Goal: Communication & Community: Answer question/provide support

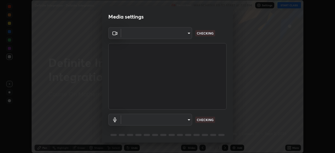
scroll to position [153, 335]
type input "b7be3d6cdc140e722cc9de4be8502babc520c6cce0c95a8ddfe4c3679804a010"
click at [185, 118] on body "Erase all Definite Integration - Definite Integration Recording WAS SCHEDULED T…" at bounding box center [167, 76] width 335 height 153
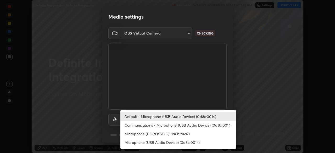
click at [228, 98] on div at bounding box center [167, 76] width 335 height 153
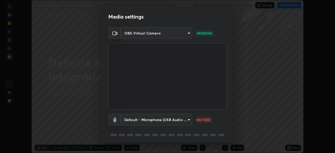
click at [188, 118] on body "Erase all Definite Integration - Definite Integration Recording WAS SCHEDULED T…" at bounding box center [167, 76] width 335 height 153
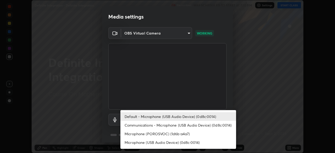
click at [201, 126] on li "Communications - Microphone (USB Audio Device) (0d8c:0014)" at bounding box center [178, 125] width 116 height 9
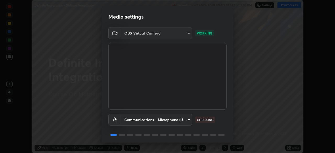
click at [186, 117] on body "Erase all Definite Integration - Definite Integration Recording WAS SCHEDULED T…" at bounding box center [167, 76] width 335 height 153
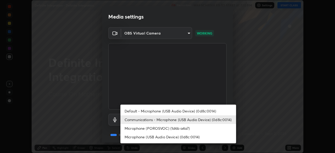
click at [199, 111] on li "Default - Microphone (USB Audio Device) (0d8c:0014)" at bounding box center [178, 111] width 116 height 9
type input "default"
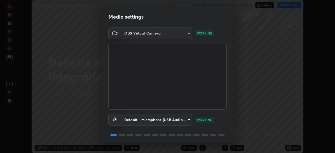
scroll to position [19, 0]
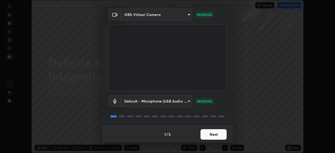
click at [217, 134] on button "Next" at bounding box center [214, 134] width 26 height 10
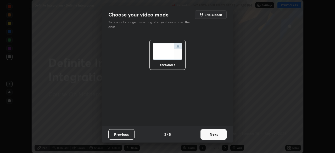
scroll to position [0, 0]
click at [218, 135] on button "Next" at bounding box center [214, 134] width 26 height 10
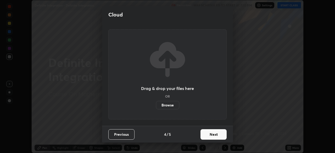
click at [218, 135] on button "Next" at bounding box center [214, 134] width 26 height 10
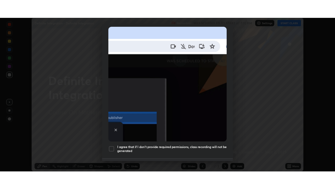
scroll to position [125, 0]
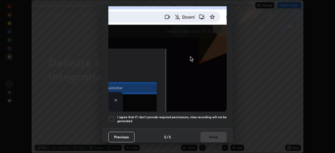
click at [192, 115] on h5 "I agree that if I don't provide required permissions, class recording will not …" at bounding box center [171, 119] width 109 height 8
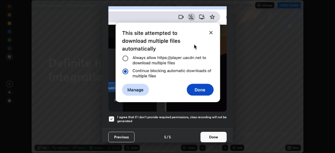
click at [212, 137] on button "Done" at bounding box center [214, 137] width 26 height 10
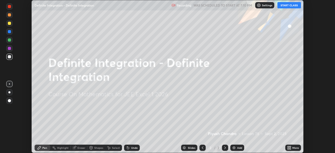
click at [298, 6] on button "START CLASS" at bounding box center [290, 5] width 24 height 6
click at [296, 150] on div "More" at bounding box center [293, 148] width 16 height 6
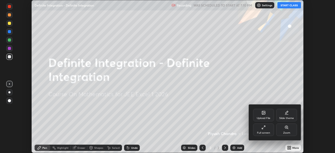
click at [270, 129] on div "Full screen" at bounding box center [263, 130] width 21 height 13
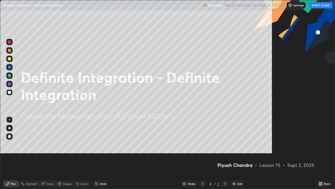
scroll to position [189, 335]
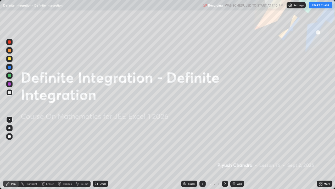
click at [239, 153] on div "Add" at bounding box center [237, 183] width 14 height 6
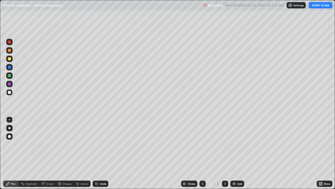
click at [240, 153] on div "Add" at bounding box center [239, 183] width 5 height 3
click at [239, 153] on div "Add" at bounding box center [239, 183] width 5 height 3
click at [240, 153] on div "Add" at bounding box center [239, 183] width 5 height 3
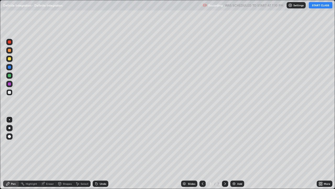
click at [239, 153] on div "Add" at bounding box center [237, 183] width 14 height 6
click at [188, 153] on div "Slides" at bounding box center [191, 183] width 7 height 3
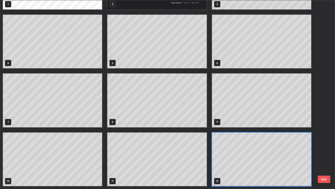
scroll to position [0, 0]
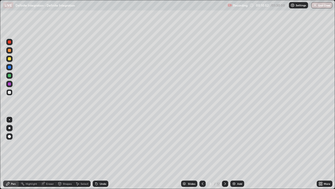
click at [8, 59] on div at bounding box center [9, 58] width 3 height 3
click at [9, 75] on div at bounding box center [9, 75] width 3 height 3
click at [102, 153] on div "Undo" at bounding box center [101, 183] width 16 height 6
click at [83, 153] on div "Select" at bounding box center [85, 183] width 8 height 3
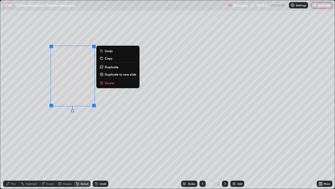
click at [111, 84] on p "Delete" at bounding box center [110, 83] width 10 height 4
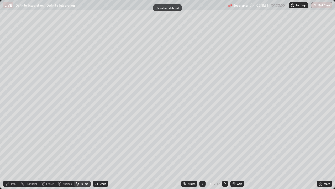
click at [12, 153] on div "Pen" at bounding box center [11, 183] width 16 height 6
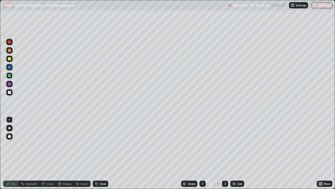
click at [10, 92] on div at bounding box center [9, 92] width 3 height 3
click at [9, 92] on div at bounding box center [9, 92] width 3 height 3
click at [106, 153] on div "Undo" at bounding box center [101, 183] width 16 height 6
click at [105, 153] on div "Undo" at bounding box center [103, 183] width 7 height 3
click at [10, 59] on div at bounding box center [9, 58] width 3 height 3
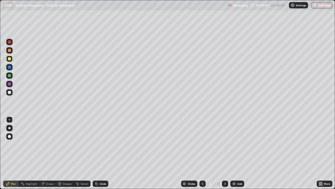
click at [82, 153] on div "Select" at bounding box center [82, 183] width 17 height 6
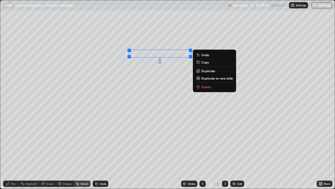
click at [208, 71] on p "Duplicate" at bounding box center [208, 71] width 14 height 4
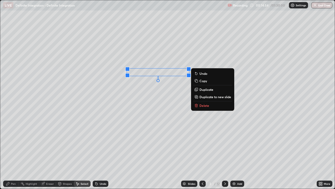
click at [13, 153] on div "Pen" at bounding box center [13, 183] width 5 height 3
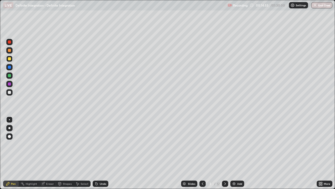
click at [10, 91] on div at bounding box center [9, 92] width 3 height 3
click at [11, 59] on div at bounding box center [9, 58] width 3 height 3
click at [11, 52] on div at bounding box center [9, 50] width 6 height 6
click at [9, 59] on div at bounding box center [9, 58] width 3 height 3
click at [46, 153] on div "Eraser" at bounding box center [50, 183] width 8 height 3
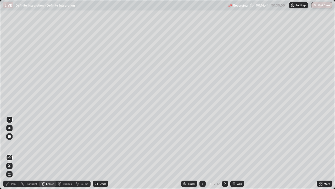
click at [14, 153] on div "Pen" at bounding box center [13, 183] width 5 height 3
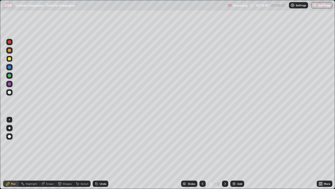
click at [12, 76] on div at bounding box center [9, 75] width 6 height 6
click at [101, 153] on div "Undo" at bounding box center [101, 183] width 16 height 6
click at [102, 153] on div "Undo" at bounding box center [101, 183] width 16 height 6
click at [104, 153] on div "Undo" at bounding box center [103, 183] width 7 height 3
click at [102, 153] on div "Undo" at bounding box center [103, 183] width 7 height 3
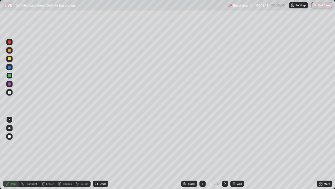
click at [103, 153] on div "Undo" at bounding box center [103, 183] width 7 height 3
click at [103, 153] on div "Undo" at bounding box center [101, 183] width 16 height 6
click at [11, 53] on div at bounding box center [9, 50] width 6 height 6
click at [9, 92] on div at bounding box center [9, 92] width 3 height 3
click at [84, 153] on div "Select" at bounding box center [85, 183] width 8 height 3
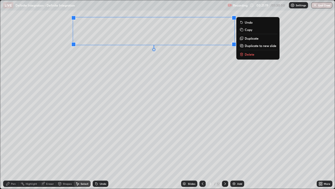
click at [258, 53] on button "Delete" at bounding box center [258, 54] width 39 height 6
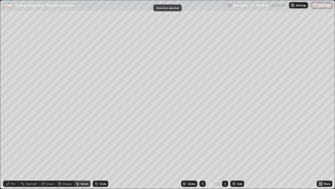
click at [18, 153] on div "Pen" at bounding box center [11, 183] width 16 height 6
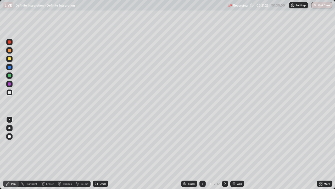
click at [9, 61] on div at bounding box center [9, 59] width 6 height 6
click at [10, 52] on div at bounding box center [9, 50] width 6 height 6
click at [11, 76] on div at bounding box center [9, 75] width 6 height 6
click at [9, 67] on div at bounding box center [9, 66] width 3 height 3
click at [9, 60] on div at bounding box center [9, 58] width 3 height 3
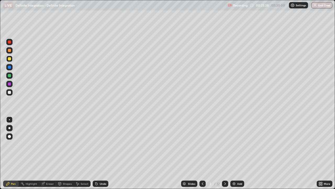
click at [9, 51] on div at bounding box center [9, 50] width 3 height 3
click at [7, 53] on div at bounding box center [9, 50] width 6 height 8
click at [101, 153] on div "Undo" at bounding box center [103, 183] width 7 height 3
click at [10, 58] on div at bounding box center [9, 58] width 3 height 3
click at [101, 153] on div "Undo" at bounding box center [101, 183] width 16 height 6
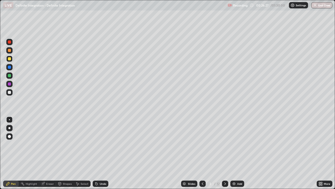
click at [9, 93] on div at bounding box center [9, 92] width 3 height 3
click at [10, 92] on div at bounding box center [9, 92] width 3 height 3
click at [225, 153] on icon at bounding box center [225, 183] width 4 height 4
click at [10, 61] on div at bounding box center [9, 59] width 6 height 6
click at [10, 58] on div at bounding box center [9, 58] width 3 height 3
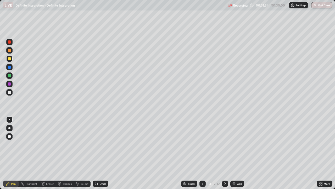
click at [8, 59] on div at bounding box center [9, 58] width 3 height 3
click at [9, 51] on div at bounding box center [9, 50] width 3 height 3
click at [104, 153] on div "Undo" at bounding box center [101, 183] width 16 height 6
click at [9, 92] on div at bounding box center [9, 92] width 3 height 3
click at [8, 92] on div at bounding box center [9, 92] width 3 height 3
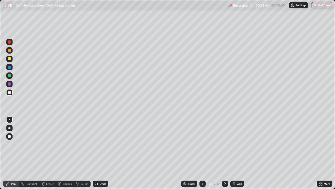
click at [225, 153] on icon at bounding box center [225, 183] width 4 height 4
click at [11, 92] on div at bounding box center [9, 92] width 6 height 6
click at [70, 153] on div "Shapes" at bounding box center [65, 183] width 18 height 6
click at [13, 153] on div "Pen" at bounding box center [13, 183] width 5 height 3
click at [83, 153] on div "Select" at bounding box center [85, 183] width 8 height 3
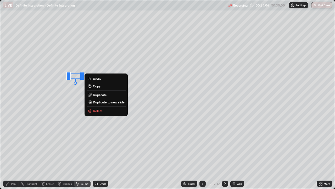
click at [102, 110] on p "Delete" at bounding box center [98, 110] width 10 height 4
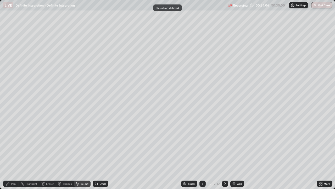
click at [13, 153] on div "Pen" at bounding box center [13, 183] width 5 height 3
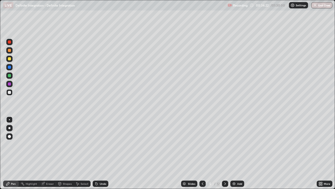
click at [44, 153] on div "Eraser" at bounding box center [47, 183] width 17 height 6
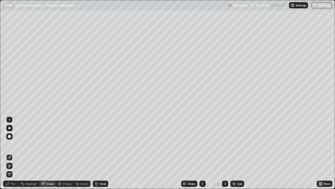
click at [15, 153] on div "Pen" at bounding box center [11, 183] width 16 height 6
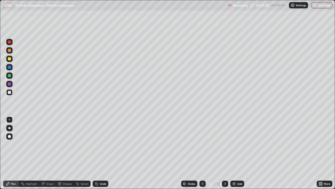
click at [9, 59] on div at bounding box center [9, 58] width 3 height 3
click at [10, 91] on div at bounding box center [9, 92] width 3 height 3
click at [225, 153] on icon at bounding box center [225, 183] width 4 height 4
click at [9, 59] on div at bounding box center [9, 58] width 3 height 3
click at [12, 69] on div at bounding box center [9, 67] width 6 height 6
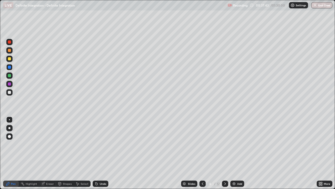
click at [9, 93] on div at bounding box center [9, 92] width 3 height 3
click at [10, 92] on div at bounding box center [9, 92] width 3 height 3
click at [224, 153] on icon at bounding box center [225, 183] width 4 height 4
click at [10, 92] on div at bounding box center [9, 92] width 3 height 3
click at [84, 153] on div "Select" at bounding box center [85, 183] width 8 height 3
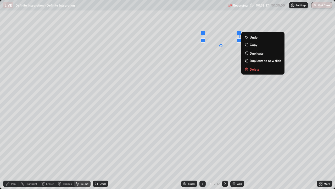
click at [12, 153] on div "Pen" at bounding box center [13, 183] width 5 height 3
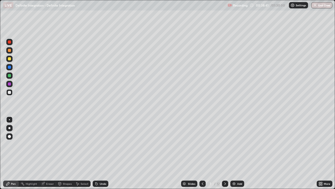
click at [85, 153] on div "Select" at bounding box center [85, 183] width 8 height 3
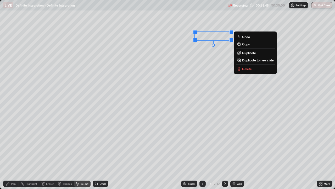
click at [8, 153] on icon at bounding box center [7, 183] width 3 height 3
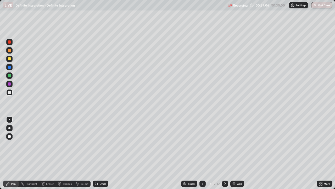
click at [85, 153] on div "Select" at bounding box center [85, 183] width 8 height 3
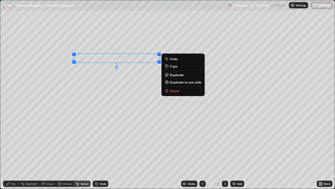
click at [10, 153] on icon at bounding box center [8, 183] width 4 height 4
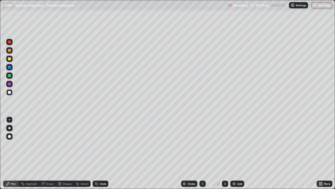
click at [12, 59] on div at bounding box center [9, 59] width 6 height 6
click at [9, 92] on div at bounding box center [9, 92] width 3 height 3
click at [10, 92] on div at bounding box center [9, 92] width 3 height 3
click at [10, 59] on div at bounding box center [9, 58] width 3 height 3
click at [8, 93] on div at bounding box center [9, 92] width 3 height 3
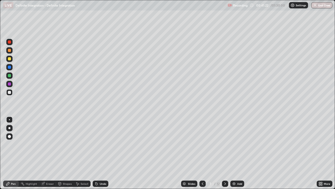
click at [10, 94] on div at bounding box center [9, 92] width 3 height 3
click at [10, 93] on div at bounding box center [9, 92] width 3 height 3
click at [9, 93] on div at bounding box center [9, 92] width 3 height 3
click at [225, 153] on icon at bounding box center [225, 183] width 4 height 4
click at [105, 153] on div "Undo" at bounding box center [103, 183] width 7 height 3
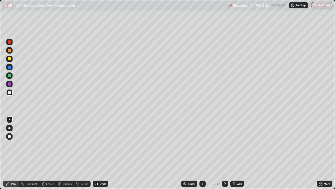
click at [10, 58] on div at bounding box center [9, 58] width 3 height 3
click at [10, 90] on div at bounding box center [9, 92] width 6 height 6
click at [11, 58] on div at bounding box center [9, 59] width 6 height 6
click at [10, 92] on div at bounding box center [9, 92] width 3 height 3
click at [10, 51] on div at bounding box center [9, 50] width 3 height 3
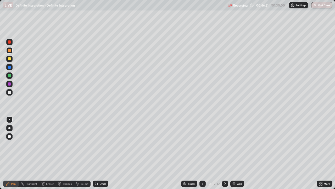
click at [10, 60] on div at bounding box center [9, 58] width 3 height 3
click at [8, 58] on div at bounding box center [9, 58] width 3 height 3
click at [105, 153] on div "Undo" at bounding box center [101, 183] width 16 height 6
click at [103, 153] on div "Undo" at bounding box center [101, 183] width 16 height 6
click at [11, 50] on div at bounding box center [9, 50] width 3 height 3
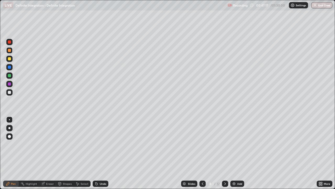
click at [8, 59] on div at bounding box center [9, 58] width 3 height 3
click at [8, 75] on div at bounding box center [9, 75] width 3 height 3
click at [99, 153] on div "Undo" at bounding box center [101, 183] width 16 height 6
click at [10, 50] on div at bounding box center [9, 50] width 3 height 3
click at [101, 153] on div "Undo" at bounding box center [103, 183] width 7 height 3
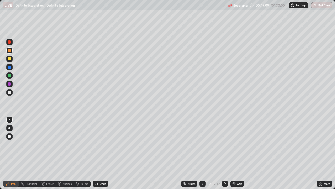
click at [100, 153] on div "Undo" at bounding box center [103, 183] width 7 height 3
click at [8, 59] on div at bounding box center [9, 58] width 3 height 3
click at [10, 51] on div at bounding box center [9, 50] width 3 height 3
click at [10, 59] on div at bounding box center [9, 58] width 3 height 3
click at [104, 153] on div "Undo" at bounding box center [101, 183] width 16 height 6
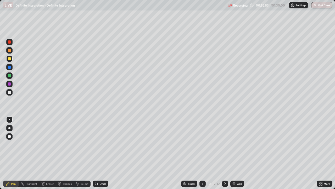
click at [10, 59] on div at bounding box center [9, 58] width 3 height 3
click at [225, 153] on icon at bounding box center [225, 183] width 4 height 4
click at [104, 153] on div "Undo" at bounding box center [103, 183] width 7 height 3
click at [105, 153] on div "Undo" at bounding box center [103, 183] width 7 height 3
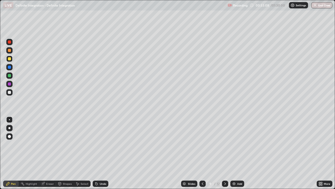
click at [8, 93] on div at bounding box center [9, 92] width 3 height 3
click at [10, 75] on div at bounding box center [9, 75] width 3 height 3
click at [10, 59] on div at bounding box center [9, 58] width 3 height 3
click at [10, 92] on div at bounding box center [9, 92] width 3 height 3
click at [10, 51] on div at bounding box center [9, 50] width 3 height 3
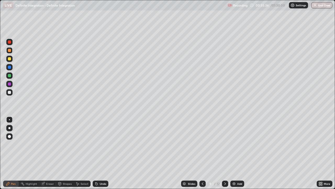
click at [10, 93] on div at bounding box center [9, 92] width 3 height 3
click at [9, 51] on div at bounding box center [9, 50] width 3 height 3
click at [10, 91] on div at bounding box center [9, 92] width 3 height 3
click at [202, 153] on icon at bounding box center [203, 183] width 4 height 4
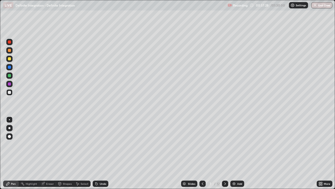
click at [200, 153] on div at bounding box center [203, 183] width 6 height 6
click at [225, 153] on icon at bounding box center [225, 183] width 4 height 4
click at [10, 91] on div at bounding box center [9, 92] width 3 height 3
click at [9, 61] on div at bounding box center [9, 59] width 6 height 6
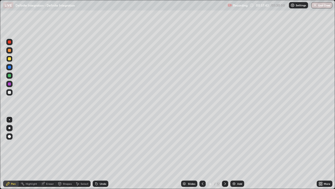
click at [8, 94] on div at bounding box center [9, 92] width 3 height 3
click at [10, 61] on div at bounding box center [9, 59] width 6 height 6
click at [9, 92] on div at bounding box center [9, 92] width 3 height 3
click at [115, 153] on div "Slides 6 / 12 Add" at bounding box center [212, 183] width 208 height 10
click at [9, 52] on div at bounding box center [9, 50] width 3 height 3
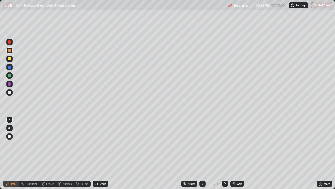
click at [9, 91] on div at bounding box center [9, 92] width 3 height 3
click at [103, 153] on div "Undo" at bounding box center [101, 183] width 16 height 6
click at [101, 153] on div "Undo" at bounding box center [103, 183] width 7 height 3
click at [102, 153] on div "Undo" at bounding box center [103, 183] width 7 height 3
click at [9, 58] on div at bounding box center [9, 58] width 3 height 3
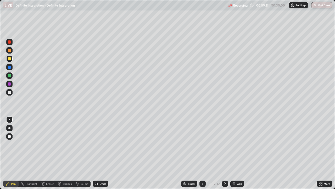
click at [8, 74] on div at bounding box center [9, 75] width 3 height 3
click at [9, 92] on div at bounding box center [9, 92] width 3 height 3
click at [10, 51] on div at bounding box center [9, 50] width 3 height 3
click at [11, 92] on div at bounding box center [9, 92] width 6 height 6
click at [12, 93] on div at bounding box center [9, 92] width 6 height 6
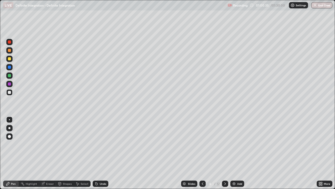
click at [10, 58] on div at bounding box center [9, 58] width 3 height 3
click at [9, 51] on div at bounding box center [9, 50] width 3 height 3
click at [104, 153] on div "Undo" at bounding box center [103, 183] width 7 height 3
click at [104, 153] on div "Undo" at bounding box center [101, 183] width 16 height 6
click at [105, 153] on div "Undo" at bounding box center [101, 183] width 16 height 6
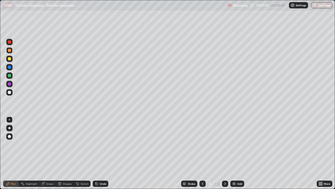
click at [10, 92] on div at bounding box center [9, 92] width 3 height 3
click at [82, 153] on div "Select" at bounding box center [85, 183] width 8 height 3
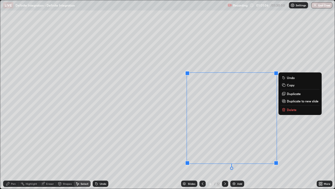
click at [288, 109] on p "Delete" at bounding box center [292, 109] width 10 height 4
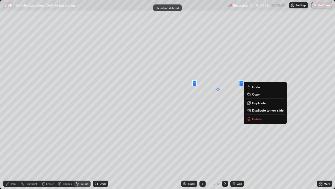
click at [264, 118] on button "Delete" at bounding box center [265, 119] width 39 height 6
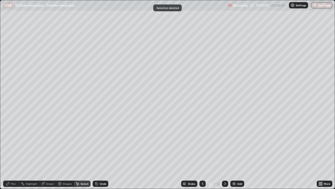
click at [13, 153] on div "Pen" at bounding box center [11, 183] width 16 height 6
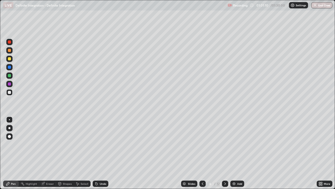
click at [10, 67] on div at bounding box center [9, 66] width 3 height 3
click at [10, 90] on div at bounding box center [9, 92] width 6 height 6
click at [83, 153] on div "Select" at bounding box center [82, 183] width 17 height 6
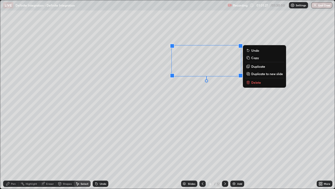
click at [256, 84] on p "Delete" at bounding box center [256, 82] width 10 height 4
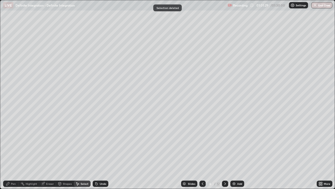
click at [12, 153] on div "Pen" at bounding box center [13, 183] width 5 height 3
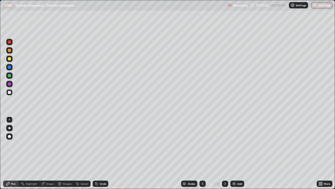
click at [9, 92] on div at bounding box center [9, 92] width 3 height 3
click at [225, 153] on icon at bounding box center [225, 183] width 4 height 4
click at [202, 153] on icon at bounding box center [203, 183] width 4 height 4
click at [225, 153] on icon at bounding box center [225, 183] width 4 height 4
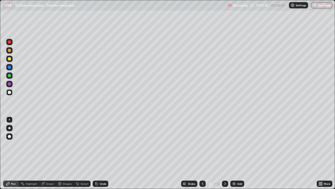
click at [203, 153] on icon at bounding box center [203, 183] width 4 height 4
click at [126, 153] on div "Slides 7 / 12 Add" at bounding box center [212, 183] width 208 height 10
click at [202, 153] on icon at bounding box center [203, 183] width 4 height 4
click at [10, 93] on div at bounding box center [9, 92] width 3 height 3
click at [11, 58] on div at bounding box center [9, 59] width 6 height 6
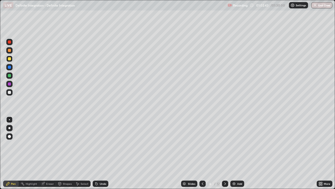
click at [8, 93] on div at bounding box center [9, 92] width 3 height 3
click at [86, 153] on div "Select" at bounding box center [82, 183] width 17 height 6
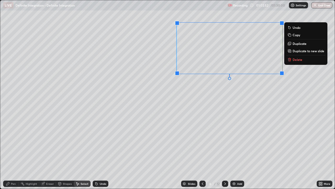
click at [12, 153] on div "Pen" at bounding box center [13, 183] width 5 height 3
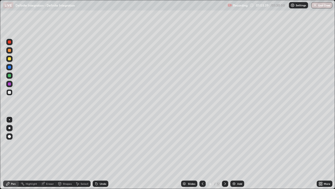
click at [10, 93] on div at bounding box center [9, 92] width 3 height 3
click at [11, 61] on div at bounding box center [9, 59] width 6 height 6
click at [10, 92] on div at bounding box center [9, 92] width 3 height 3
click at [10, 60] on div at bounding box center [9, 58] width 3 height 3
click at [9, 51] on div at bounding box center [9, 50] width 3 height 3
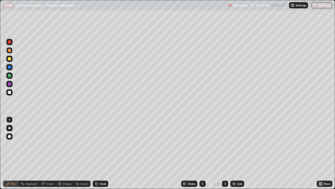
click at [103, 153] on div "Undo" at bounding box center [103, 183] width 7 height 3
click at [9, 76] on div at bounding box center [9, 75] width 3 height 3
click at [8, 91] on div at bounding box center [9, 92] width 3 height 3
click at [223, 153] on icon at bounding box center [225, 183] width 4 height 4
click at [224, 153] on icon at bounding box center [225, 183] width 4 height 4
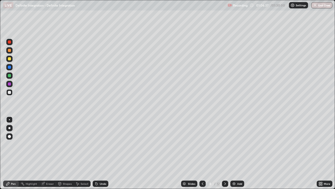
click at [224, 153] on icon at bounding box center [225, 183] width 4 height 4
click at [225, 153] on icon at bounding box center [225, 183] width 4 height 4
click at [9, 93] on div at bounding box center [9, 92] width 3 height 3
click at [12, 58] on div at bounding box center [9, 59] width 6 height 6
click at [10, 92] on div at bounding box center [9, 92] width 3 height 3
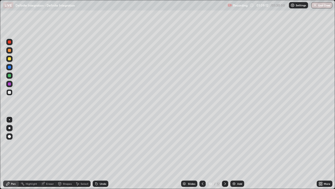
click at [103, 153] on div "Undo" at bounding box center [101, 183] width 16 height 6
click at [84, 153] on div "Select" at bounding box center [82, 183] width 17 height 6
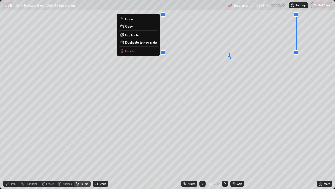
click at [13, 153] on div "Pen" at bounding box center [13, 183] width 5 height 3
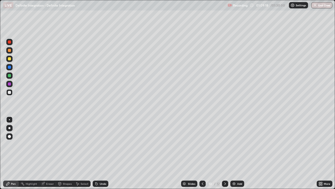
click at [11, 93] on div at bounding box center [9, 92] width 6 height 6
click at [98, 153] on icon at bounding box center [97, 183] width 4 height 4
click at [9, 59] on div at bounding box center [9, 58] width 3 height 3
click at [104, 153] on div "Undo" at bounding box center [103, 183] width 7 height 3
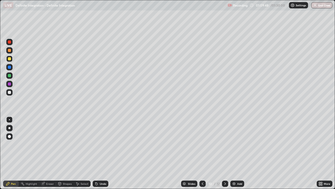
click at [106, 153] on div "Undo" at bounding box center [101, 183] width 16 height 6
click at [104, 153] on div "Undo" at bounding box center [101, 183] width 16 height 6
click at [10, 51] on div at bounding box center [9, 50] width 3 height 3
click at [8, 60] on div at bounding box center [9, 58] width 3 height 3
click at [84, 153] on div "Select" at bounding box center [85, 183] width 8 height 3
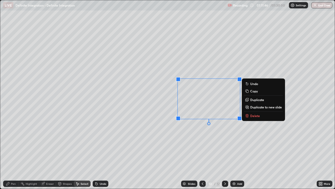
click at [262, 108] on p "Duplicate to new slide" at bounding box center [266, 107] width 32 height 4
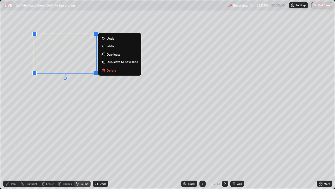
click at [15, 153] on div "Pen" at bounding box center [13, 183] width 5 height 3
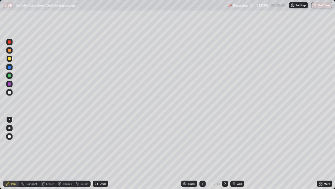
click at [12, 93] on div at bounding box center [9, 92] width 6 height 6
click at [9, 93] on div at bounding box center [9, 92] width 3 height 3
click at [9, 60] on div at bounding box center [9, 58] width 3 height 3
click at [9, 61] on div at bounding box center [9, 59] width 6 height 6
click at [9, 93] on div at bounding box center [9, 92] width 3 height 3
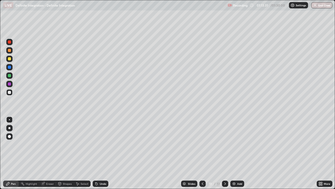
click at [103, 153] on div "Undo" at bounding box center [103, 183] width 7 height 3
click at [10, 93] on div at bounding box center [9, 92] width 3 height 3
click at [10, 59] on div at bounding box center [9, 58] width 3 height 3
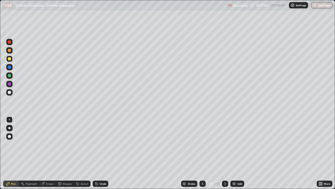
click at [11, 91] on div at bounding box center [9, 92] width 3 height 3
click at [49, 153] on div "Eraser" at bounding box center [50, 183] width 8 height 3
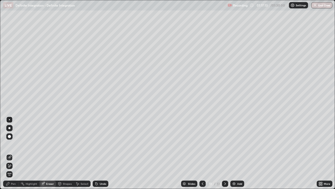
click at [13, 153] on div "Pen" at bounding box center [13, 183] width 5 height 3
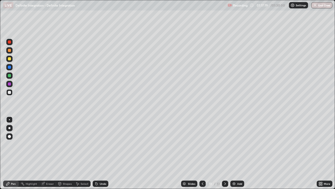
click at [9, 59] on div at bounding box center [9, 58] width 3 height 3
click at [9, 92] on div at bounding box center [9, 92] width 3 height 3
click at [11, 94] on div at bounding box center [9, 92] width 6 height 6
click at [225, 153] on icon at bounding box center [225, 183] width 4 height 4
click at [12, 92] on div at bounding box center [9, 92] width 6 height 6
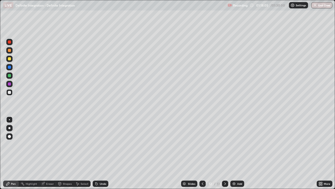
click at [102, 153] on div "Undo" at bounding box center [103, 183] width 7 height 3
click at [103, 153] on div "Undo" at bounding box center [101, 183] width 16 height 6
click at [102, 153] on div "Undo" at bounding box center [101, 183] width 16 height 6
click at [48, 153] on div "Eraser" at bounding box center [50, 183] width 8 height 3
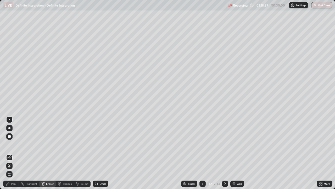
click at [13, 153] on div "Pen" at bounding box center [13, 183] width 5 height 3
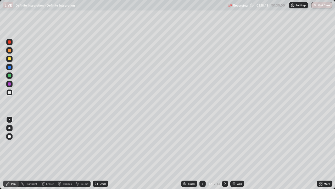
click at [8, 91] on div at bounding box center [9, 92] width 3 height 3
click at [100, 153] on div "Undo" at bounding box center [101, 183] width 16 height 6
click at [101, 153] on div "Undo" at bounding box center [101, 183] width 16 height 6
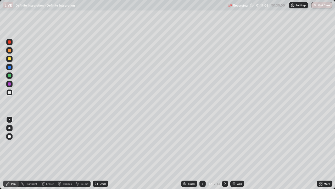
click at [102, 153] on div "Undo" at bounding box center [103, 183] width 7 height 3
click at [101, 153] on div "Undo" at bounding box center [101, 183] width 16 height 6
click at [102, 153] on div "Undo" at bounding box center [101, 183] width 16 height 6
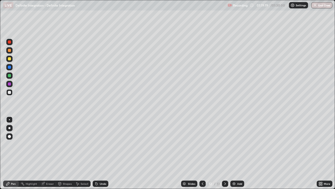
click at [12, 94] on div at bounding box center [9, 92] width 6 height 6
click at [8, 93] on div at bounding box center [9, 92] width 3 height 3
click at [9, 59] on div at bounding box center [9, 58] width 3 height 3
click at [10, 75] on div at bounding box center [9, 75] width 3 height 3
click at [8, 50] on div at bounding box center [9, 50] width 3 height 3
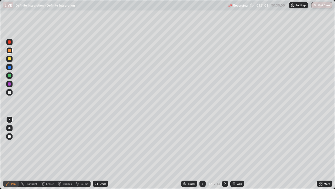
click at [8, 92] on div at bounding box center [9, 92] width 3 height 3
click at [50, 153] on div "Eraser" at bounding box center [50, 183] width 8 height 3
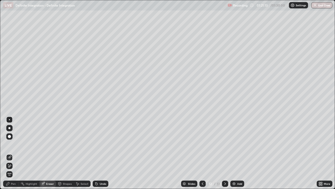
click at [12, 153] on div "Pen" at bounding box center [13, 183] width 5 height 3
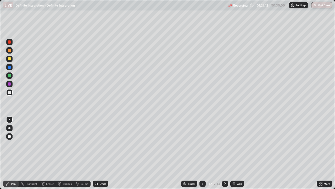
click at [9, 51] on div at bounding box center [9, 50] width 3 height 3
click at [9, 67] on div at bounding box center [9, 66] width 3 height 3
click at [10, 51] on div at bounding box center [9, 50] width 3 height 3
click at [9, 58] on div at bounding box center [9, 58] width 3 height 3
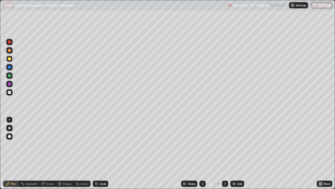
click at [81, 153] on div "Select" at bounding box center [85, 183] width 8 height 3
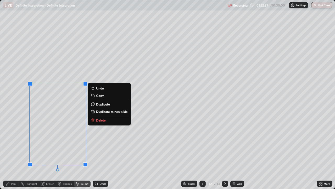
click at [14, 153] on div "Pen" at bounding box center [11, 183] width 16 height 6
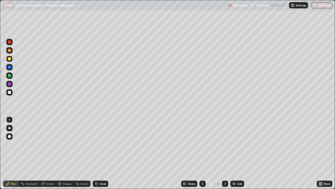
click at [9, 59] on div at bounding box center [9, 58] width 3 height 3
click at [83, 153] on div "Select" at bounding box center [85, 183] width 8 height 3
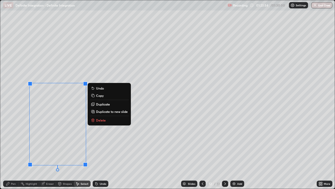
click at [117, 111] on p "Duplicate to new slide" at bounding box center [112, 111] width 32 height 4
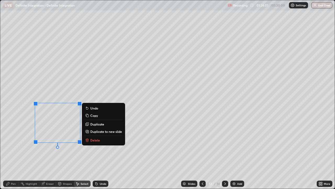
click at [202, 153] on icon at bounding box center [203, 183] width 4 height 4
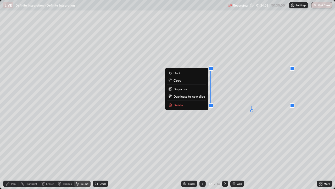
click at [180, 80] on p "Copy" at bounding box center [178, 80] width 8 height 4
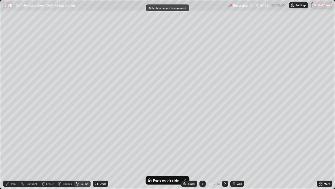
click at [227, 153] on div at bounding box center [225, 183] width 6 height 6
click at [225, 153] on icon at bounding box center [225, 183] width 2 height 3
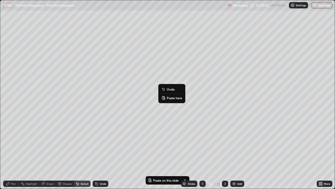
click at [170, 97] on p "Paste here" at bounding box center [174, 98] width 15 height 4
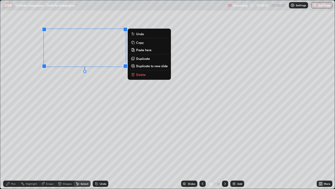
click at [201, 153] on icon at bounding box center [203, 183] width 4 height 4
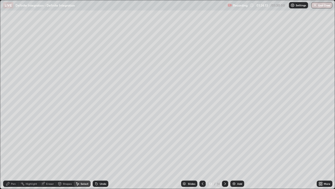
click at [202, 153] on icon at bounding box center [203, 183] width 4 height 4
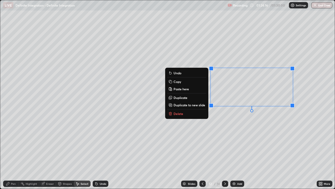
click at [189, 113] on button "Delete" at bounding box center [186, 113] width 39 height 6
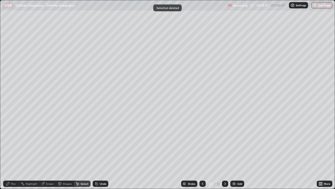
click at [15, 153] on div "Pen" at bounding box center [13, 183] width 5 height 3
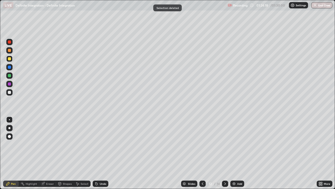
click at [10, 93] on div at bounding box center [9, 92] width 3 height 3
click at [10, 59] on div at bounding box center [9, 58] width 3 height 3
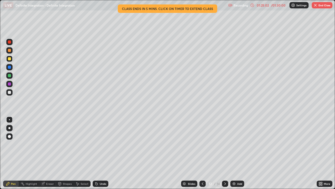
click at [10, 51] on div at bounding box center [9, 50] width 3 height 3
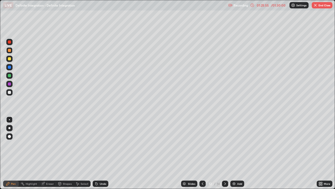
click at [10, 59] on div at bounding box center [9, 58] width 3 height 3
click at [8, 68] on div at bounding box center [9, 66] width 3 height 3
click at [9, 59] on div at bounding box center [9, 58] width 3 height 3
click at [11, 91] on div at bounding box center [9, 92] width 6 height 6
click at [9, 76] on div at bounding box center [9, 75] width 3 height 3
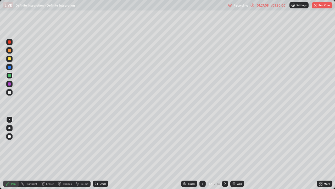
click at [12, 58] on div at bounding box center [9, 59] width 6 height 6
click at [10, 50] on div at bounding box center [9, 50] width 3 height 3
click at [9, 60] on div at bounding box center [9, 58] width 3 height 3
click at [9, 92] on div at bounding box center [9, 92] width 3 height 3
click at [224, 153] on icon at bounding box center [225, 183] width 4 height 4
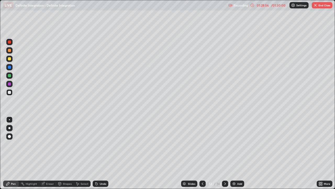
click at [8, 93] on div at bounding box center [9, 92] width 3 height 3
click at [84, 153] on div "Select" at bounding box center [85, 183] width 8 height 3
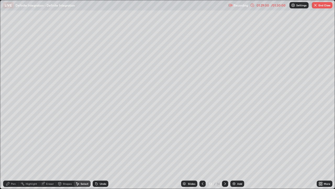
click at [224, 153] on icon at bounding box center [225, 183] width 4 height 4
click at [14, 153] on div "Pen" at bounding box center [13, 183] width 5 height 3
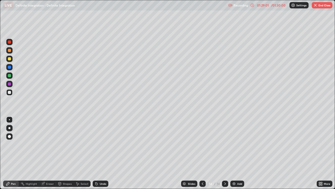
click at [10, 92] on div at bounding box center [9, 92] width 3 height 3
click at [9, 59] on div at bounding box center [9, 58] width 3 height 3
click at [9, 92] on div at bounding box center [9, 92] width 3 height 3
click at [10, 92] on div at bounding box center [9, 92] width 3 height 3
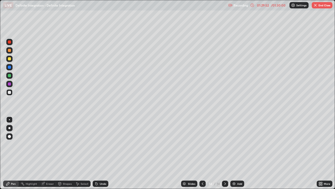
click at [8, 60] on div at bounding box center [9, 58] width 3 height 3
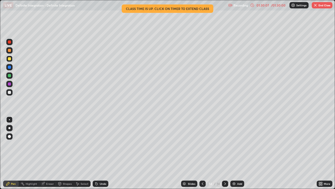
click at [8, 92] on div at bounding box center [9, 92] width 3 height 3
click at [102, 153] on div "Undo" at bounding box center [101, 183] width 16 height 6
click at [9, 52] on div at bounding box center [9, 50] width 3 height 3
click at [10, 51] on div at bounding box center [9, 50] width 3 height 3
click at [9, 60] on div at bounding box center [9, 58] width 3 height 3
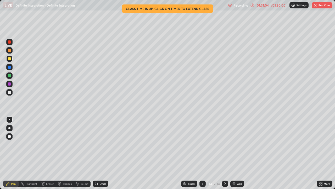
click at [10, 93] on div at bounding box center [9, 92] width 3 height 3
click at [9, 59] on div at bounding box center [9, 58] width 3 height 3
click at [322, 8] on button "End Class" at bounding box center [322, 5] width 21 height 6
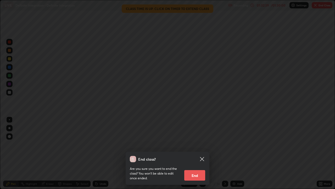
click at [193, 153] on button "End" at bounding box center [194, 175] width 21 height 10
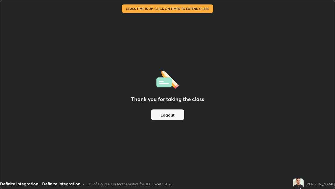
click at [180, 113] on button "Logout" at bounding box center [167, 114] width 33 height 10
